Goal: Task Accomplishment & Management: Manage account settings

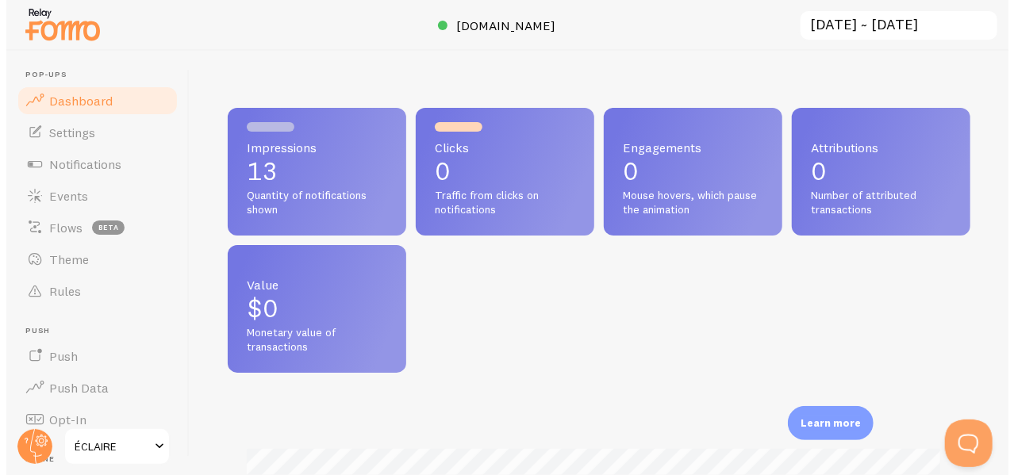
scroll to position [417, 742]
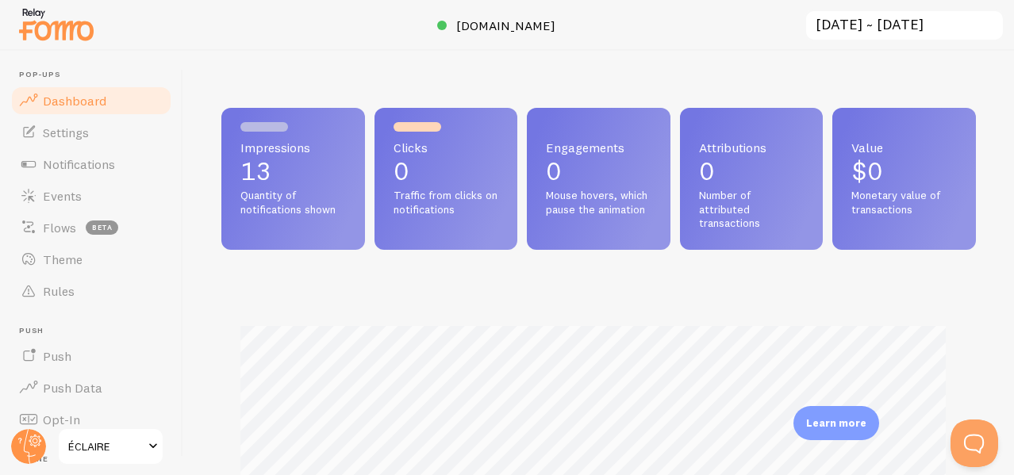
click at [418, 388] on div "Impressions 13 Quantity of notifications shown Clicks 0 Traffic from clicks on …" at bounding box center [598, 406] width 754 height 596
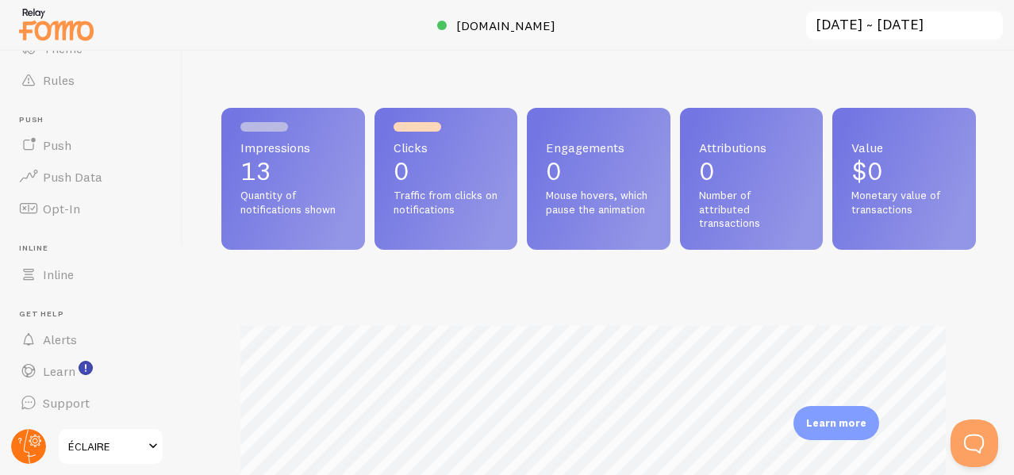
click at [29, 430] on circle at bounding box center [28, 446] width 35 height 35
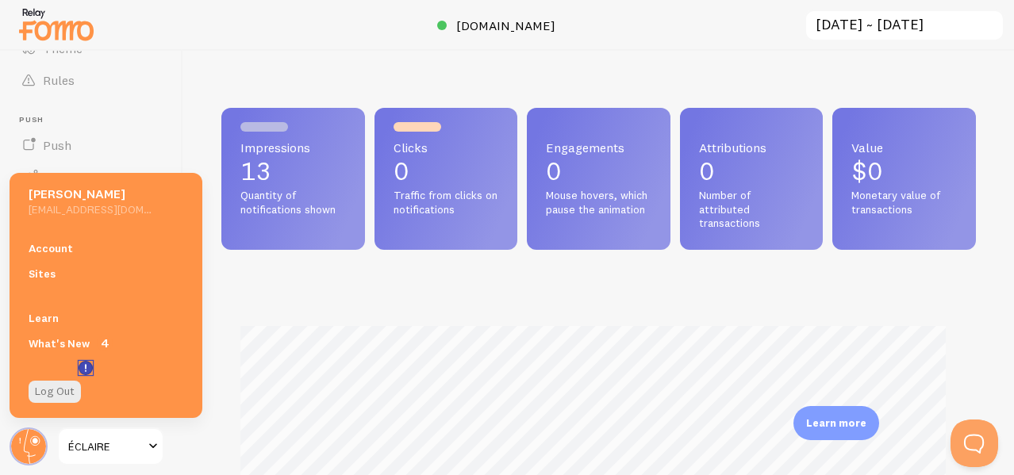
click at [86, 366] on icon "<p>Watch New Feature Tutorials!</p>" at bounding box center [86, 368] width 2 height 8
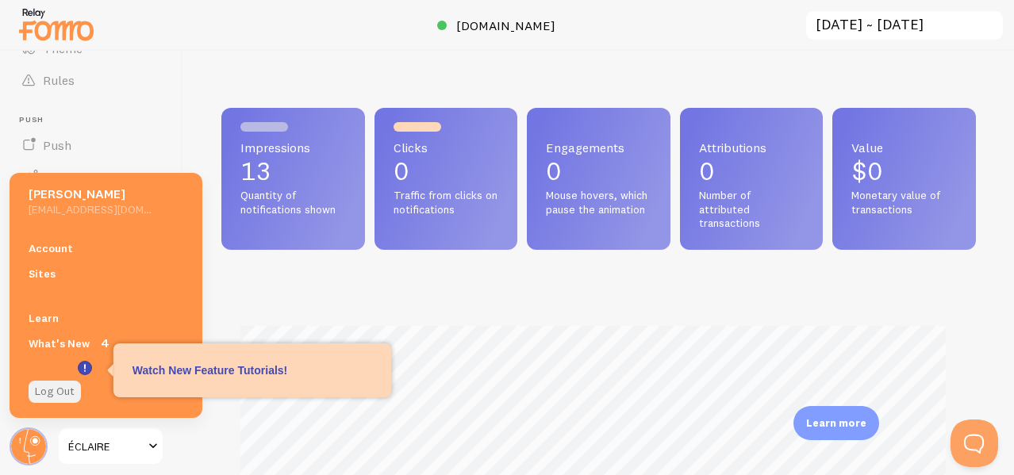
click at [68, 394] on link "Log Out" at bounding box center [55, 392] width 52 height 22
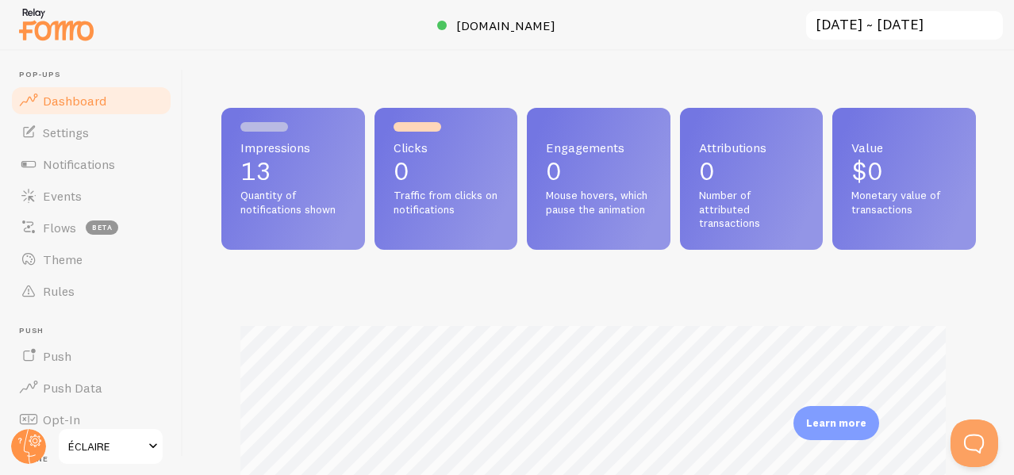
click at [112, 439] on span "ÉCLAIRE" at bounding box center [105, 446] width 75 height 19
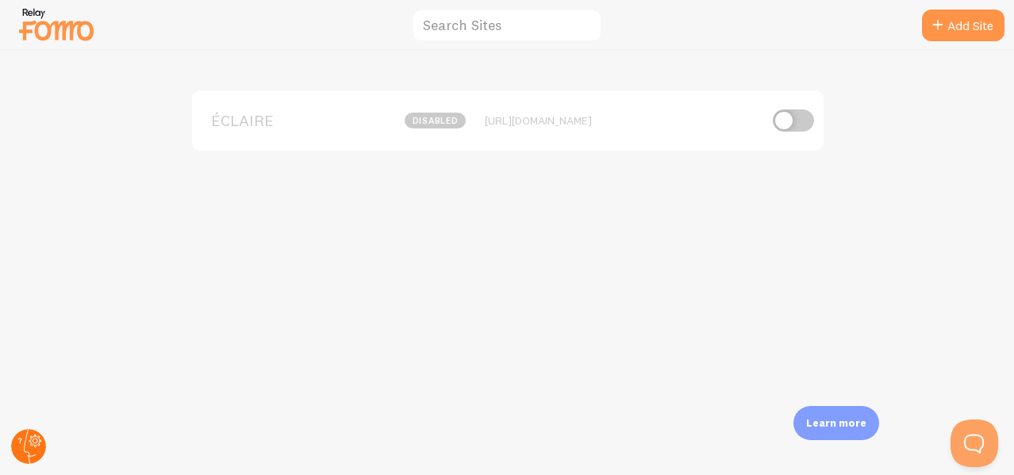
click at [34, 445] on icon at bounding box center [35, 440] width 9 height 9
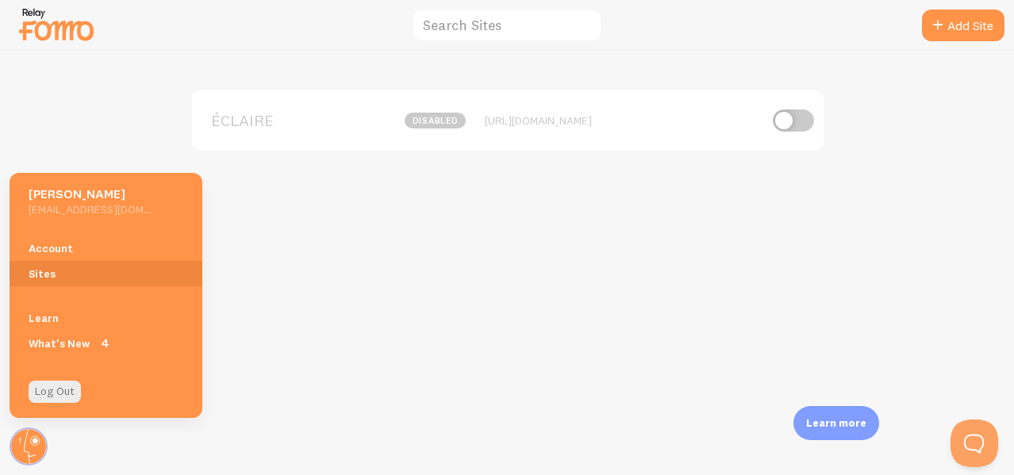
click at [297, 272] on div "ÉCLAIRE disabled https://eclaire.shop" at bounding box center [507, 263] width 1013 height 424
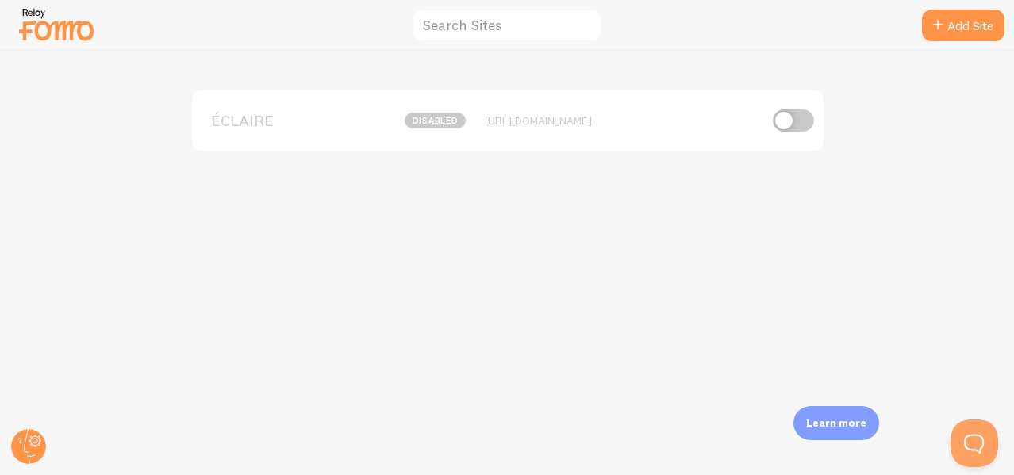
click at [80, 37] on img at bounding box center [56, 24] width 79 height 40
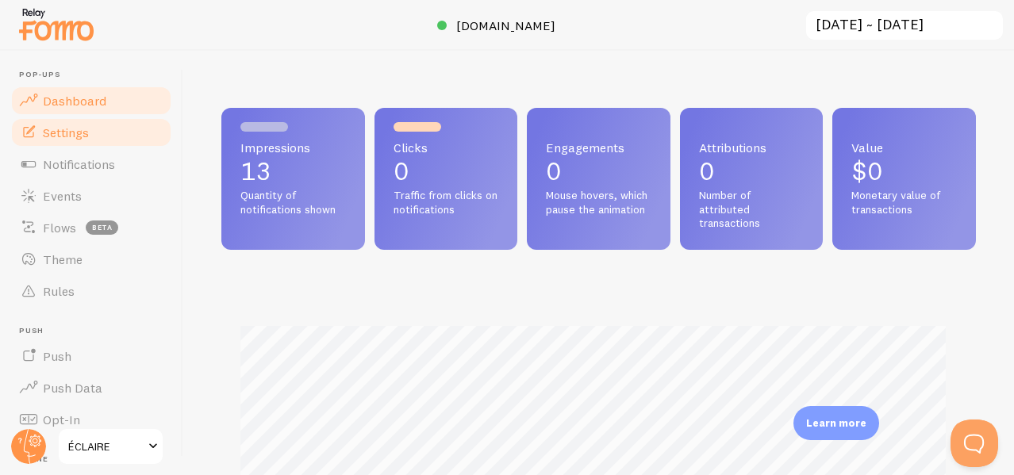
scroll to position [417, 742]
click at [94, 128] on link "Settings" at bounding box center [91, 133] width 163 height 32
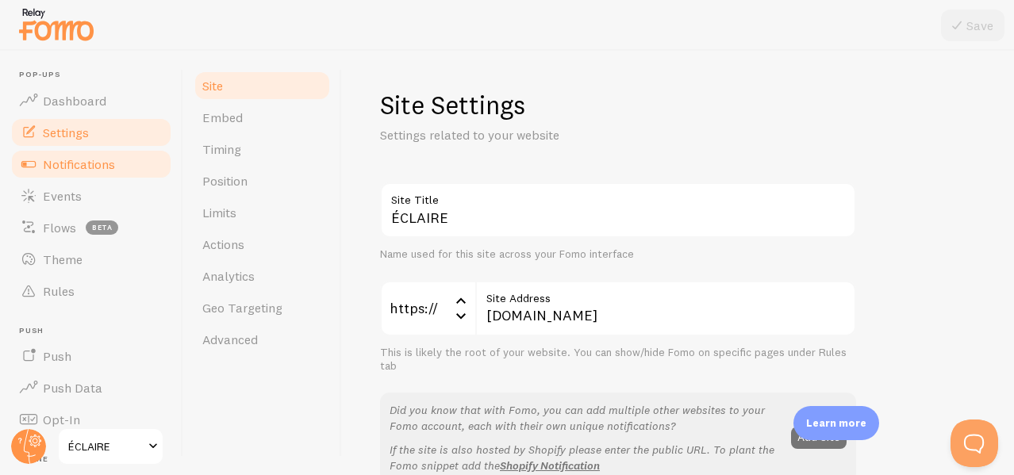
click at [86, 164] on span "Notifications" at bounding box center [79, 164] width 72 height 16
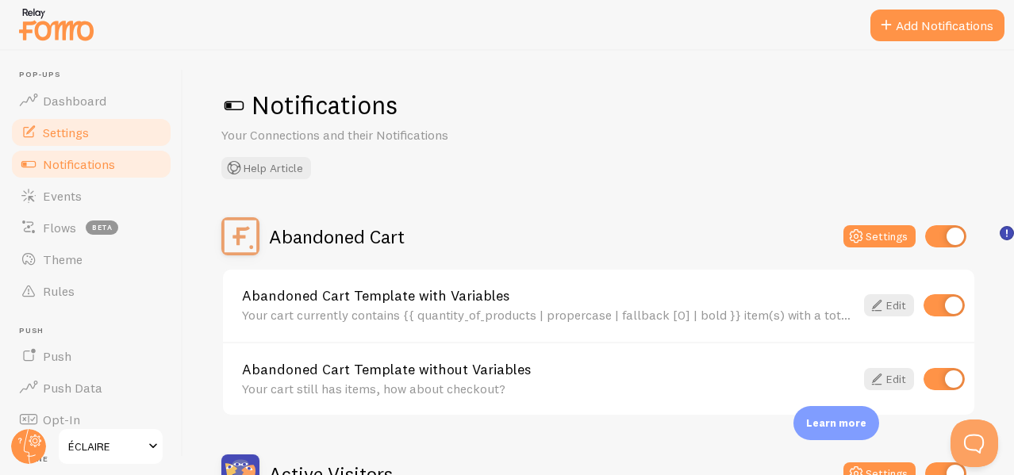
click at [87, 144] on link "Settings" at bounding box center [91, 133] width 163 height 32
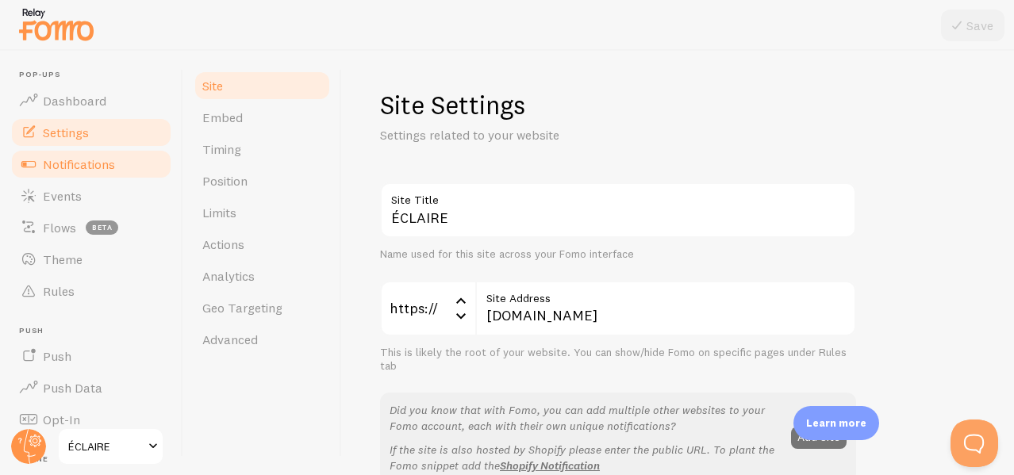
click at [83, 165] on span "Notifications" at bounding box center [79, 164] width 72 height 16
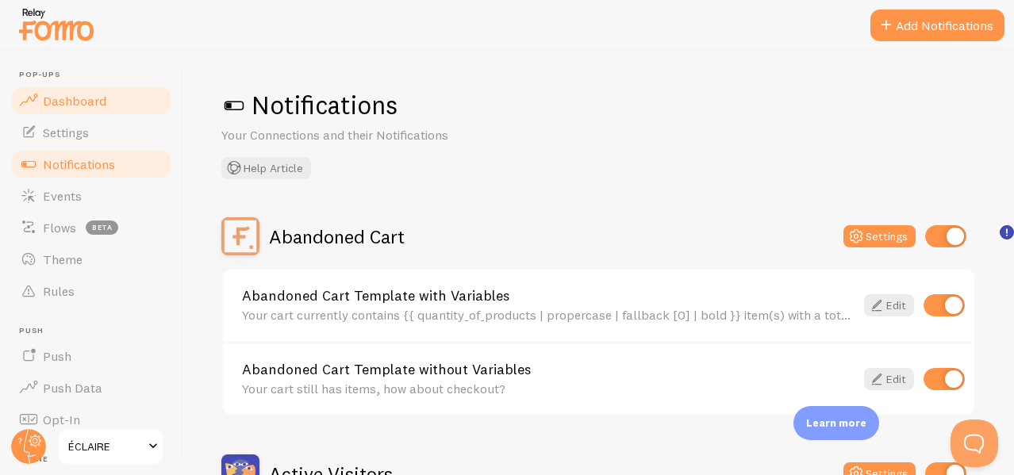
click at [102, 88] on link "Dashboard" at bounding box center [91, 101] width 163 height 32
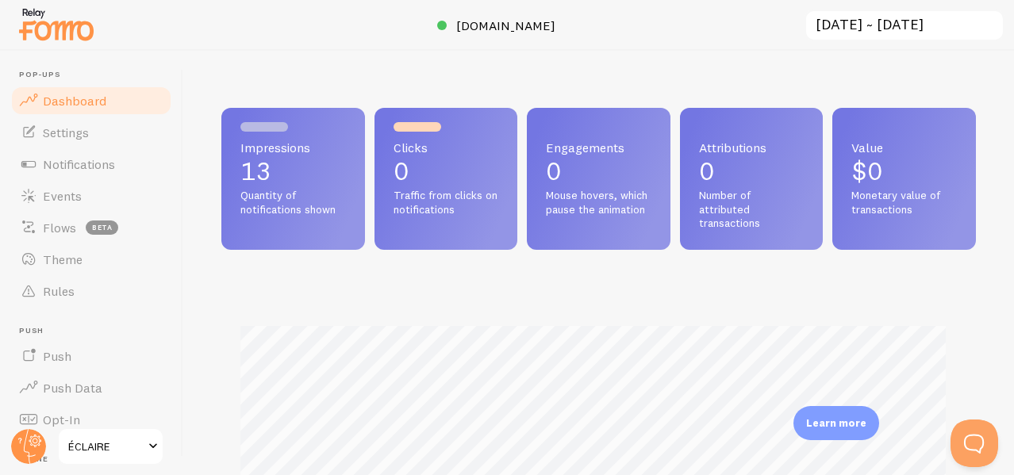
scroll to position [417, 742]
click at [486, 33] on span "[DOMAIN_NAME]" at bounding box center [505, 25] width 99 height 16
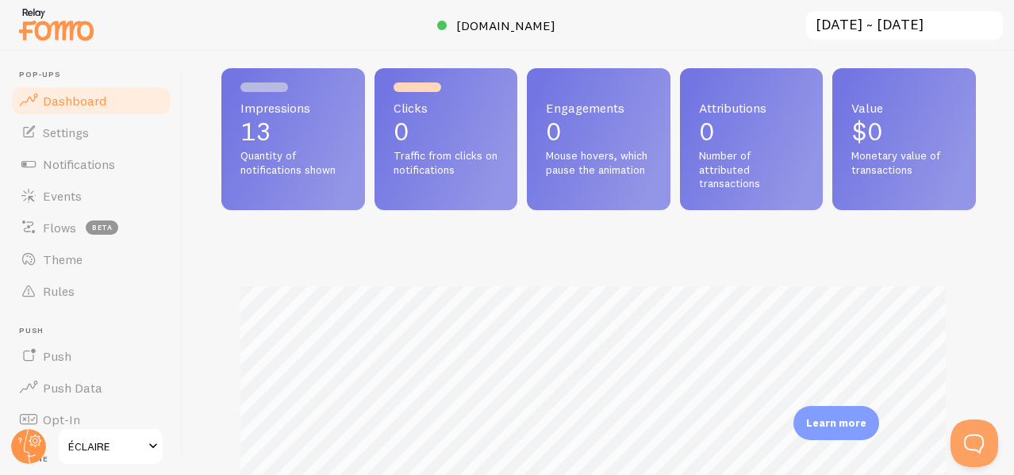
scroll to position [0, 0]
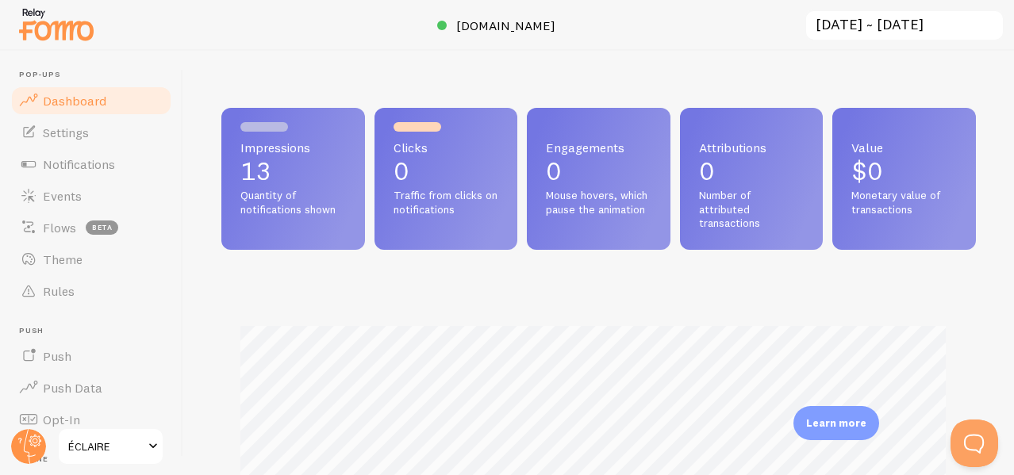
click at [865, 30] on input "[DATE] ~ [DATE]" at bounding box center [904, 26] width 200 height 33
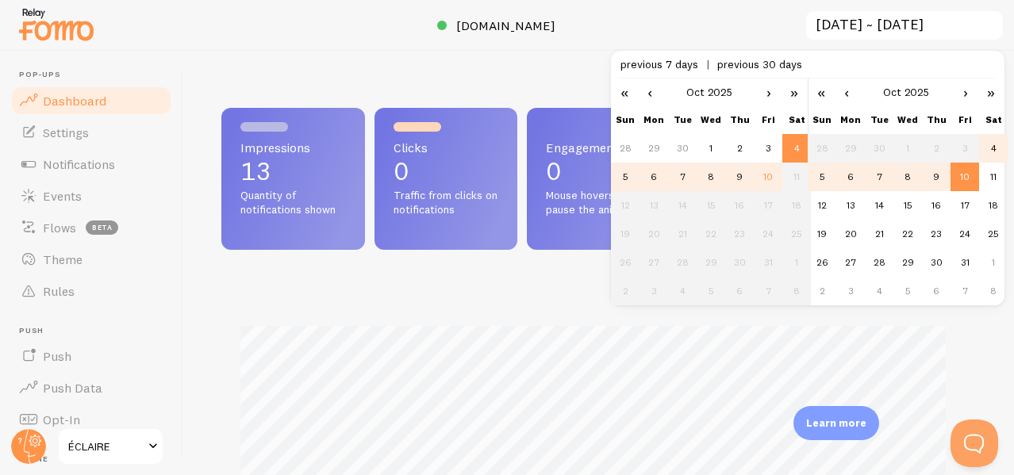
click at [714, 20] on div at bounding box center [507, 25] width 1014 height 51
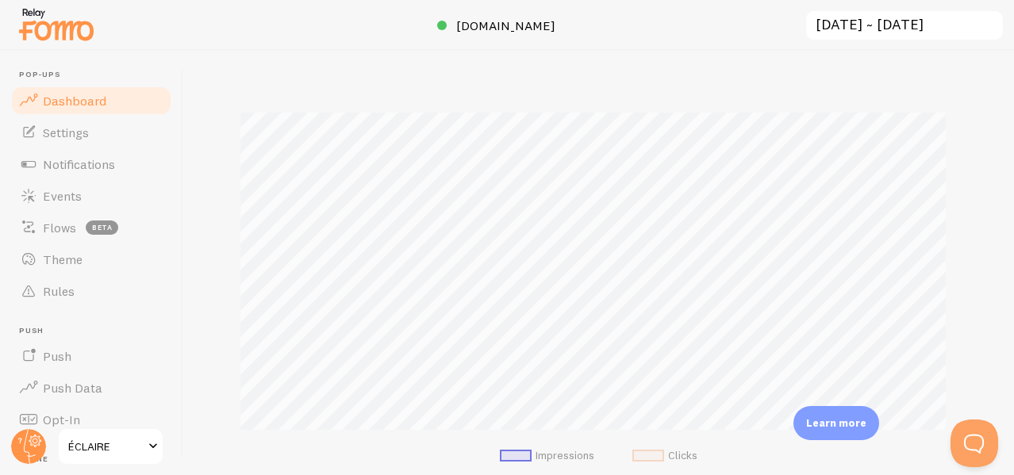
scroll to position [249, 0]
click at [961, 439] on button "Open Beacon popover" at bounding box center [971, 440] width 48 height 48
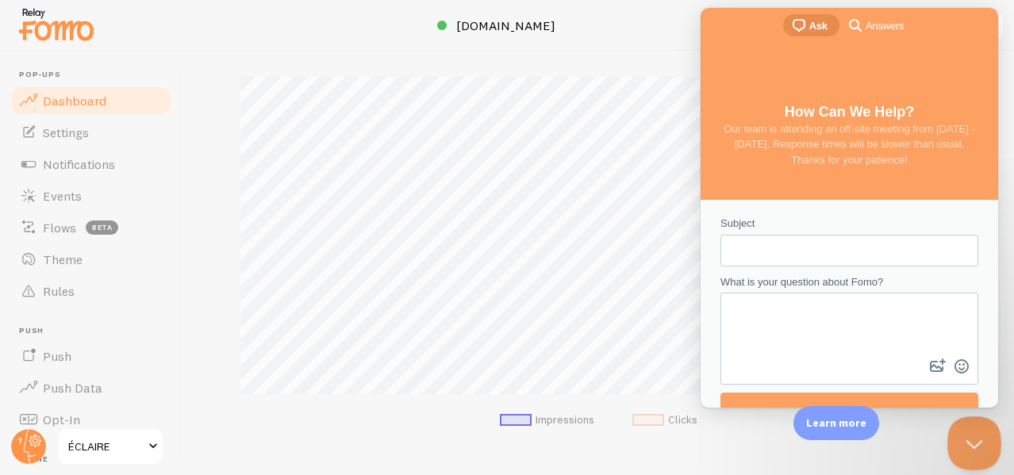
scroll to position [0, 0]
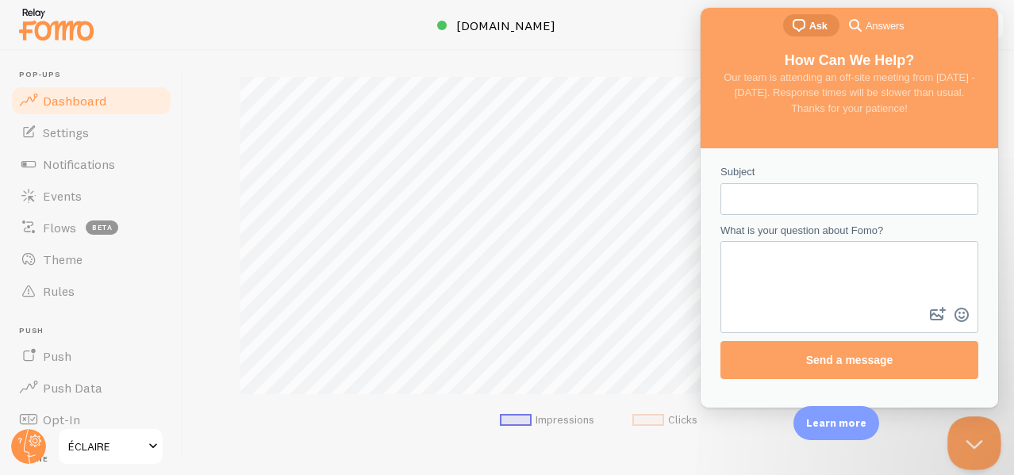
click at [971, 432] on button "Close Beacon popover" at bounding box center [971, 440] width 48 height 48
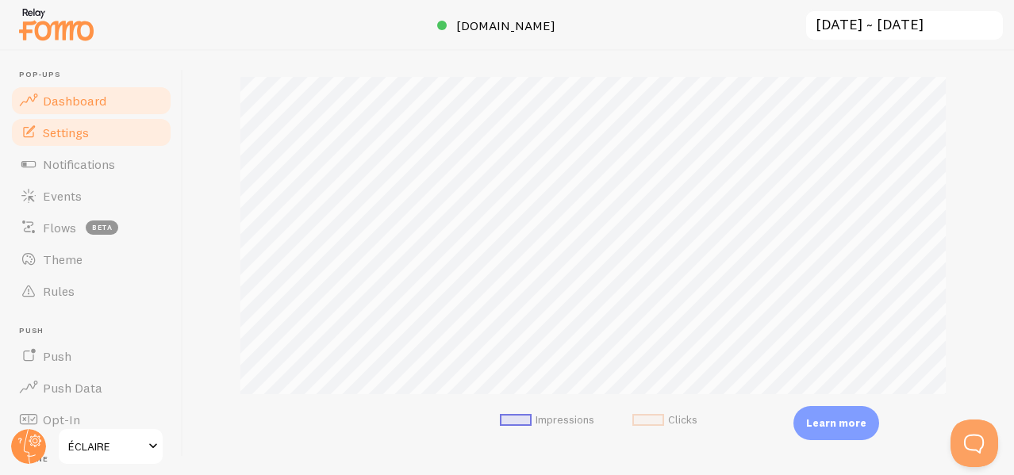
click at [56, 135] on span "Settings" at bounding box center [66, 133] width 46 height 16
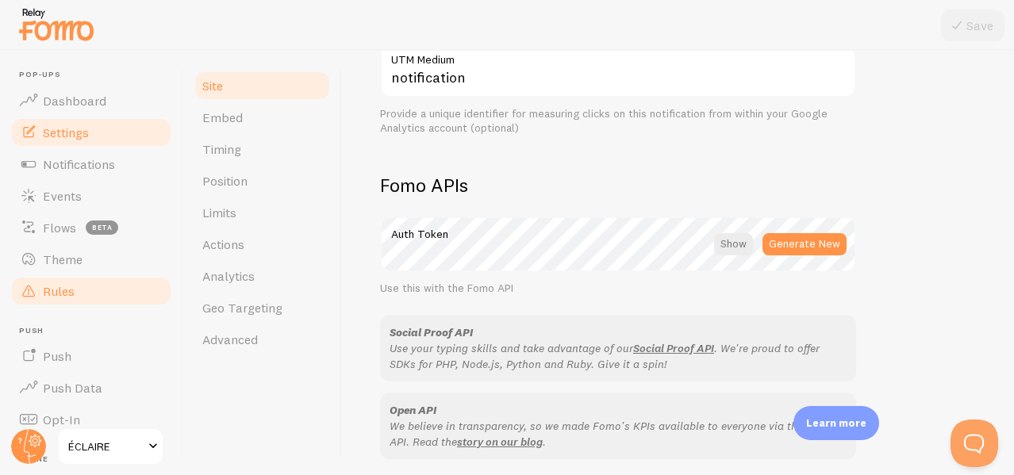
scroll to position [211, 0]
